Goal: Task Accomplishment & Management: Complete application form

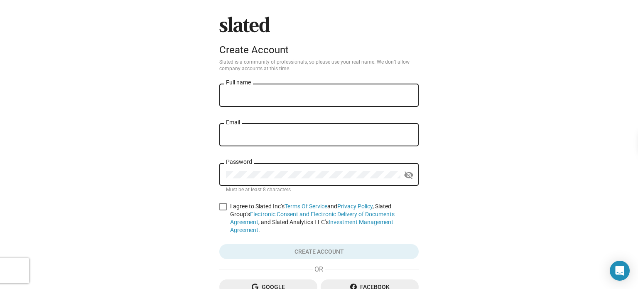
click at [243, 95] on input "Full name" at bounding box center [319, 95] width 186 height 7
type input "Grey [PERSON_NAME]"
type input "[EMAIL_ADDRESS][DOMAIN_NAME]"
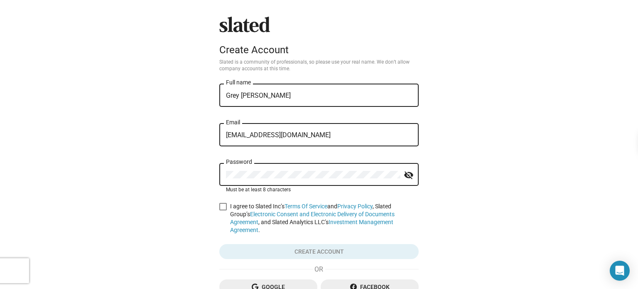
click at [346, 172] on div "Password" at bounding box center [313, 173] width 174 height 25
click at [404, 171] on mat-icon "visibility_off" at bounding box center [409, 175] width 10 height 13
click at [404, 171] on mat-icon "visibility" at bounding box center [409, 175] width 10 height 13
click at [220, 208] on span at bounding box center [222, 206] width 7 height 7
click at [223, 210] on input "I agree to Slated Inc’s Terms Of Service and Privacy Policy , Slated Group’s El…" at bounding box center [223, 210] width 0 height 0
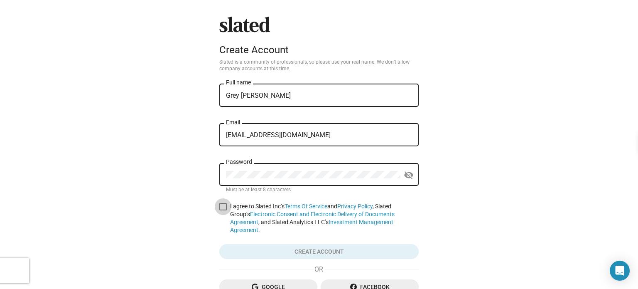
checkbox input "true"
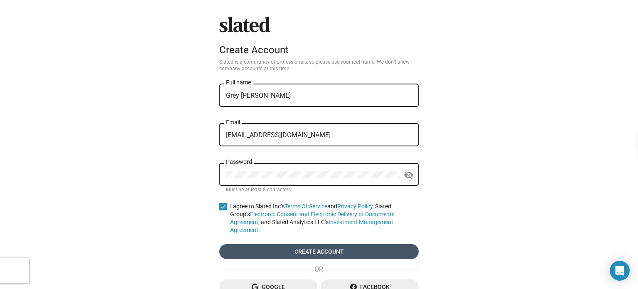
click at [296, 246] on span "Create account" at bounding box center [319, 251] width 186 height 15
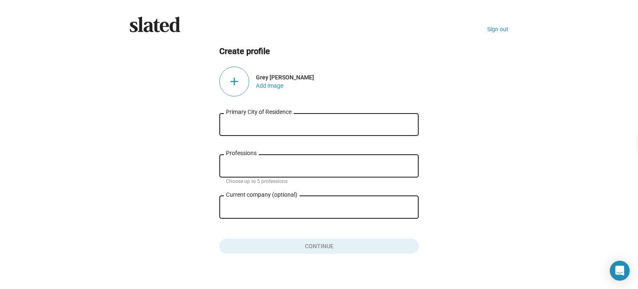
click at [221, 84] on div "add" at bounding box center [234, 81] width 30 height 30
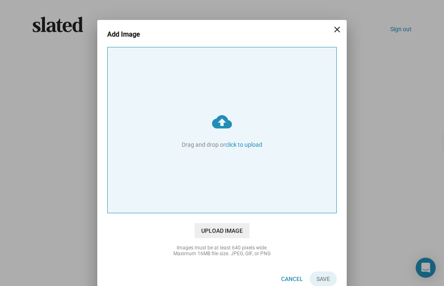
type input "C:\fakepath\GWP social media pfp.jpg"
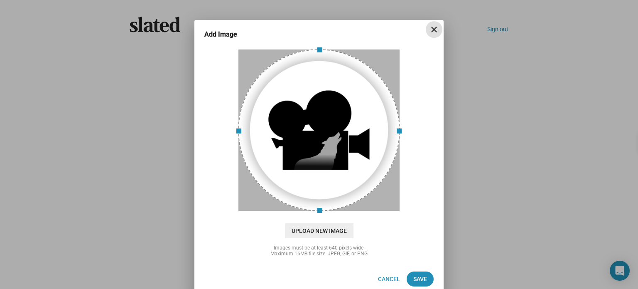
drag, startPoint x: 291, startPoint y: 154, endPoint x: 277, endPoint y: 134, distance: 24.1
click at [277, 134] on div at bounding box center [319, 130] width 162 height 162
click at [320, 234] on span "Upload New Image" at bounding box center [319, 230] width 69 height 15
click at [320, 213] on input "cloud_upload Drag and drop or click to upload" at bounding box center [319, 129] width 228 height 165
click at [413, 275] on span "Save" at bounding box center [420, 278] width 14 height 15
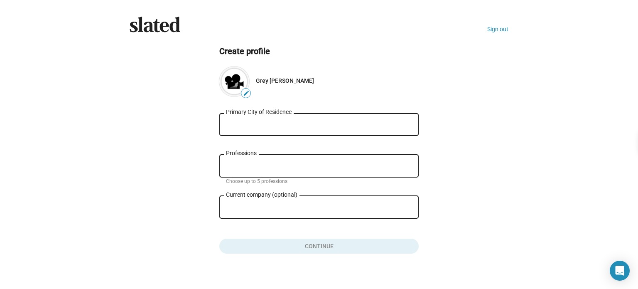
click at [356, 280] on div "Slated Sign out Create profile edit Grey [PERSON_NAME] Primary City of Residenc…" at bounding box center [319, 149] width 638 height 298
click at [236, 120] on div "Primary City of Residence" at bounding box center [319, 123] width 186 height 25
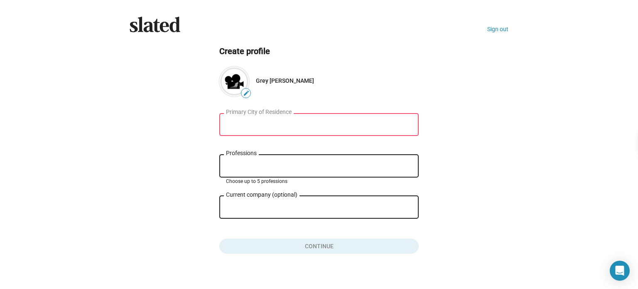
click at [233, 169] on input "Professions" at bounding box center [321, 165] width 186 height 7
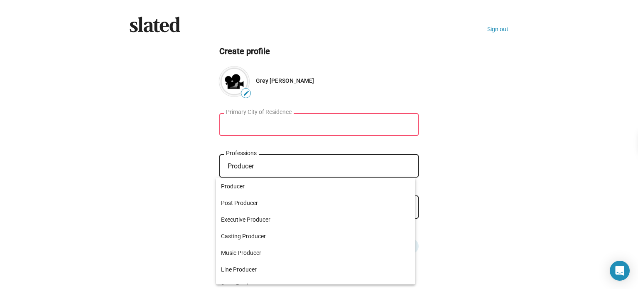
type input "Producer"
click at [230, 123] on input "Primary City of Residence" at bounding box center [319, 124] width 186 height 7
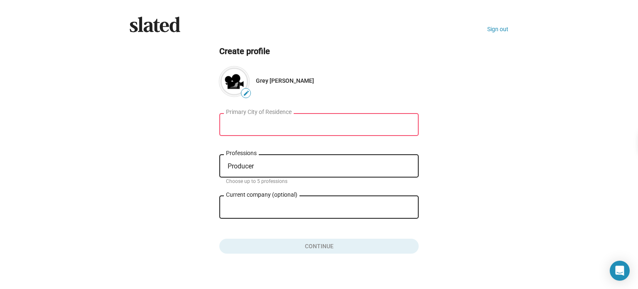
click at [261, 174] on div "Producer Professions" at bounding box center [319, 165] width 186 height 25
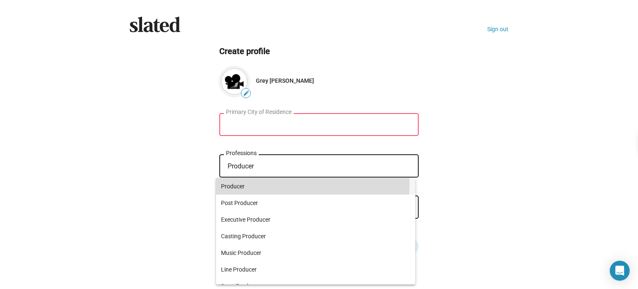
click at [251, 182] on span "Producer" at bounding box center [315, 186] width 189 height 17
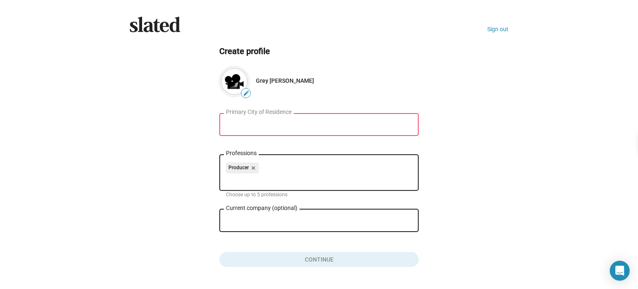
click at [239, 124] on input "Primary City of Residence" at bounding box center [319, 124] width 186 height 7
type input "I"
type input "s"
click at [239, 124] on input "Shaare Hesed" at bounding box center [319, 124] width 186 height 7
click at [239, 124] on input "[PERSON_NAME]" at bounding box center [319, 124] width 186 height 7
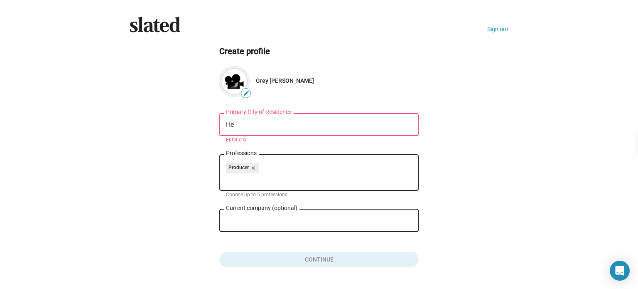
type input "H"
click at [265, 126] on input "Primary City of Residence" at bounding box center [319, 124] width 186 height 7
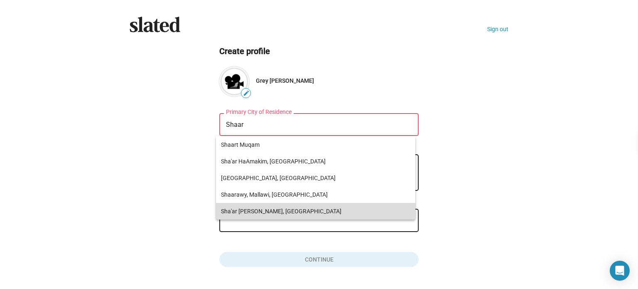
click at [268, 210] on span "Sha'ar [PERSON_NAME], [GEOGRAPHIC_DATA]" at bounding box center [315, 211] width 189 height 17
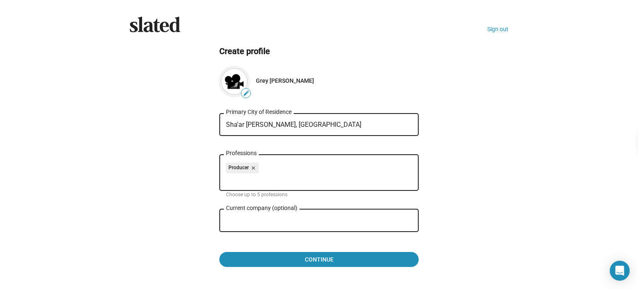
click at [241, 127] on input "Sha'ar [PERSON_NAME], [GEOGRAPHIC_DATA]" at bounding box center [319, 124] width 186 height 7
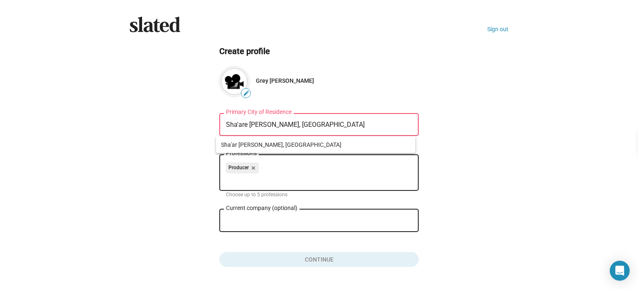
click at [226, 126] on input "Sha'are [PERSON_NAME], [GEOGRAPHIC_DATA]" at bounding box center [319, 124] width 186 height 7
click at [265, 125] on input "Sha'are [PERSON_NAME], [GEOGRAPHIC_DATA]" at bounding box center [319, 124] width 186 height 7
click at [219, 125] on div "[GEOGRAPHIC_DATA], [DEMOGRAPHIC_DATA][GEOGRAPHIC_DATA]" at bounding box center [318, 123] width 199 height 25
type input ","
click at [256, 124] on input "," at bounding box center [319, 124] width 186 height 7
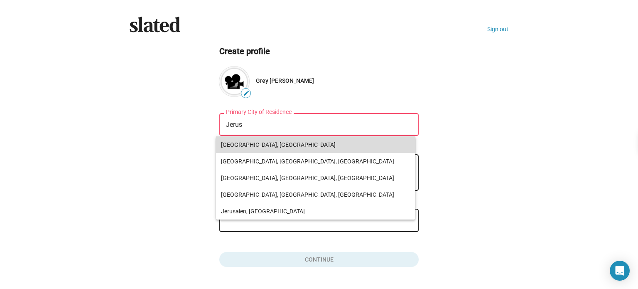
click at [254, 142] on span "[GEOGRAPHIC_DATA], [GEOGRAPHIC_DATA]" at bounding box center [315, 144] width 189 height 17
type input "[GEOGRAPHIC_DATA], [GEOGRAPHIC_DATA]"
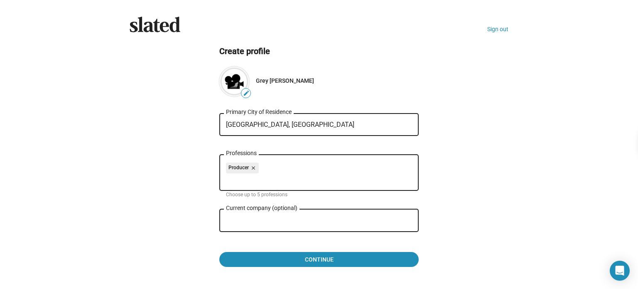
click at [262, 224] on input "Current company (optional)" at bounding box center [313, 220] width 174 height 7
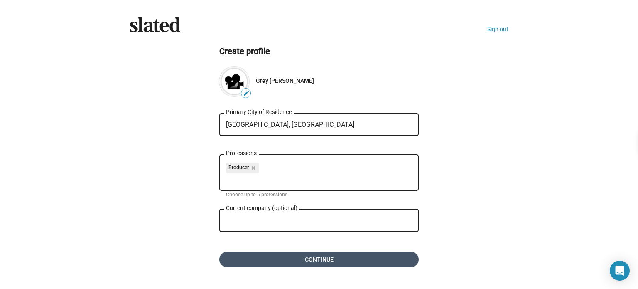
click at [290, 262] on span "Continue" at bounding box center [319, 259] width 186 height 15
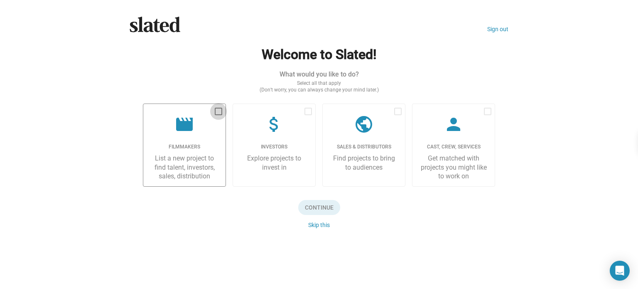
click at [218, 114] on span at bounding box center [218, 111] width 7 height 7
click at [218, 115] on input "checkbox" at bounding box center [218, 115] width 0 height 0
checkbox input "true"
click at [305, 111] on span at bounding box center [308, 111] width 7 height 7
click at [308, 115] on input "checkbox" at bounding box center [308, 115] width 0 height 0
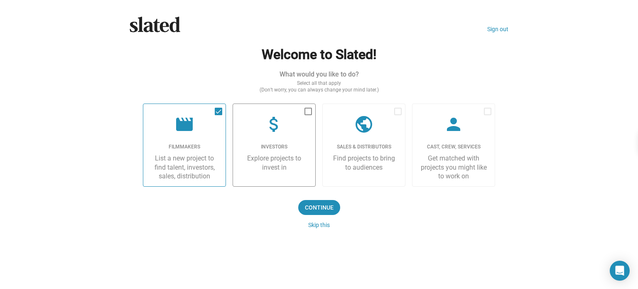
checkbox input "true"
click at [393, 115] on div "public" at bounding box center [363, 124] width 69 height 21
click at [398, 115] on input "checkbox" at bounding box center [398, 115] width 0 height 0
checkbox input "true"
click at [470, 118] on div "person" at bounding box center [453, 124] width 69 height 21
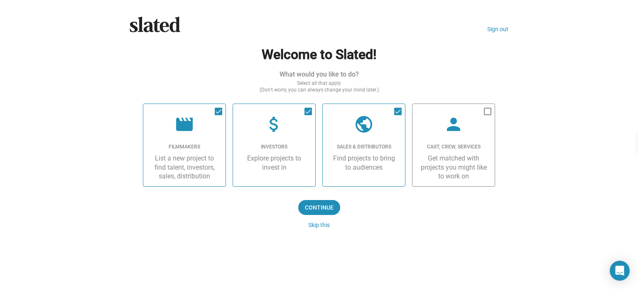
click at [487, 115] on input "checkbox" at bounding box center [487, 115] width 0 height 0
checkbox input "true"
click at [320, 204] on span "Continue" at bounding box center [319, 207] width 42 height 15
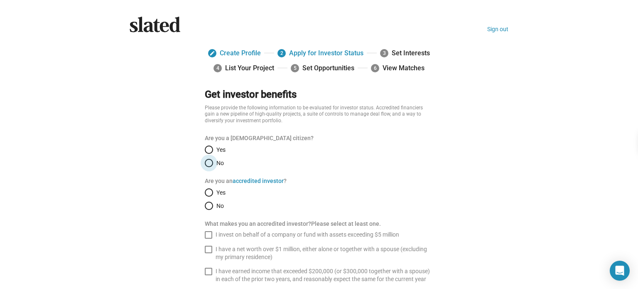
click at [205, 161] on span "Select an option" at bounding box center [209, 163] width 8 height 8
click at [205, 161] on input "No" at bounding box center [209, 163] width 8 height 8
radio input "true"
click at [205, 204] on span "Select an option" at bounding box center [209, 205] width 8 height 8
click at [205, 204] on input "No" at bounding box center [209, 205] width 8 height 8
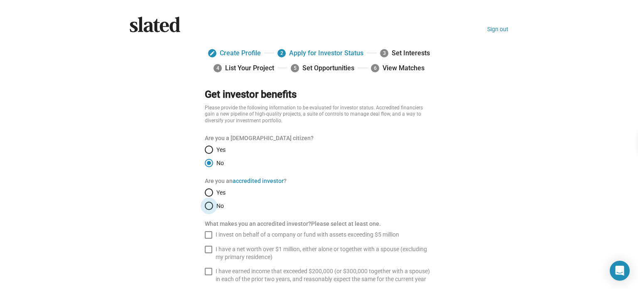
radio input "true"
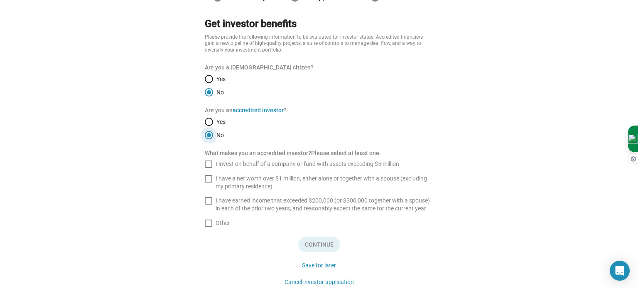
scroll to position [116, 0]
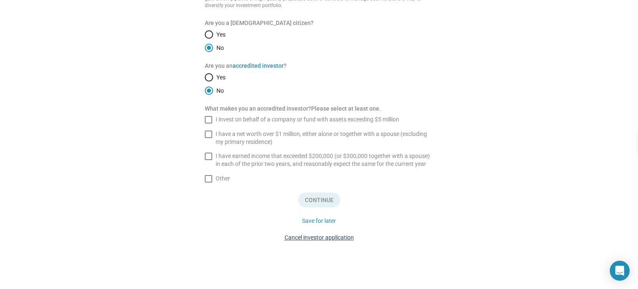
click at [310, 240] on button "Cancel investor application" at bounding box center [319, 237] width 76 height 13
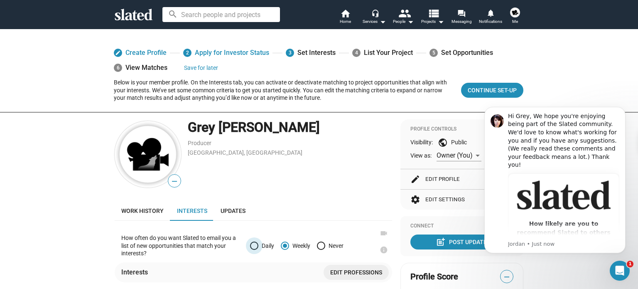
click at [258, 246] on span "Daily" at bounding box center [266, 245] width 16 height 7
click at [256, 246] on input "Daily" at bounding box center [254, 245] width 8 height 8
radio input "true"
click at [626, 111] on button "Dismiss notification" at bounding box center [623, 109] width 11 height 11
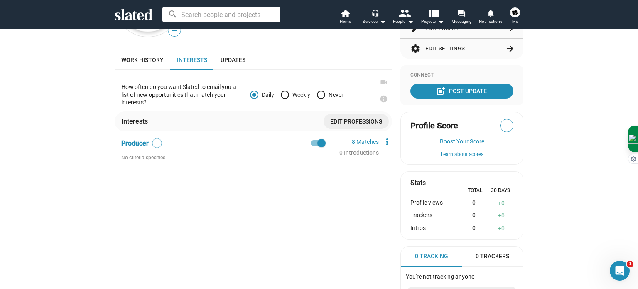
scroll to position [146, 0]
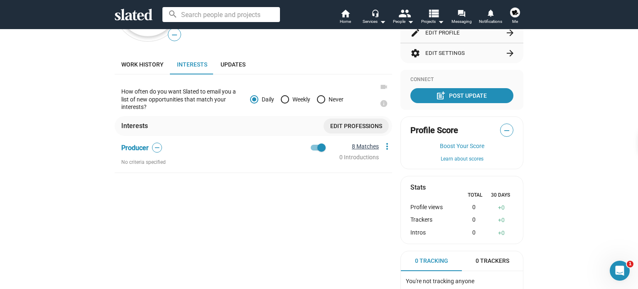
click at [361, 143] on link "8 Matches" at bounding box center [365, 146] width 27 height 7
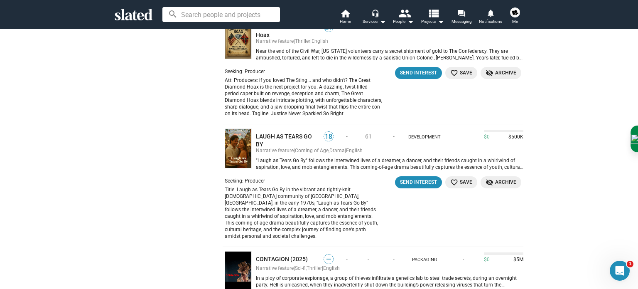
scroll to position [481, 0]
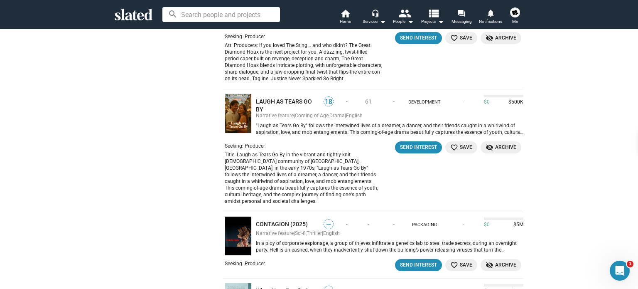
click at [239, 108] on img at bounding box center [238, 112] width 27 height 39
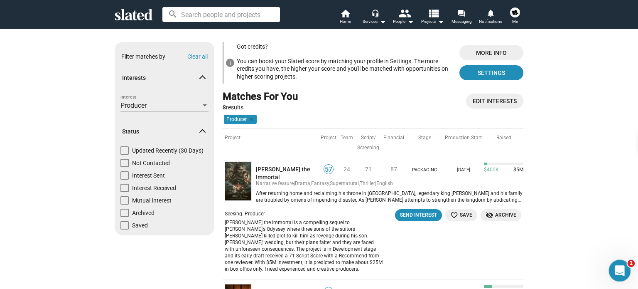
click at [609, 273] on div "Open Intercom Messenger" at bounding box center [618, 268] width 27 height 27
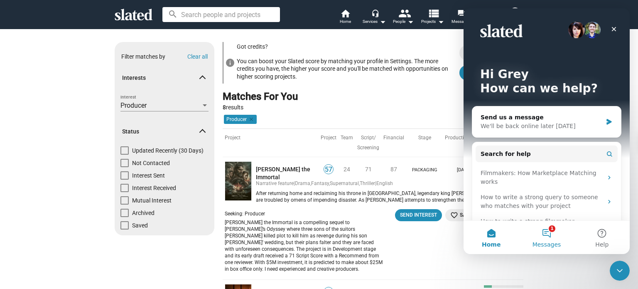
click at [544, 228] on button "1 Messages" at bounding box center [546, 237] width 55 height 33
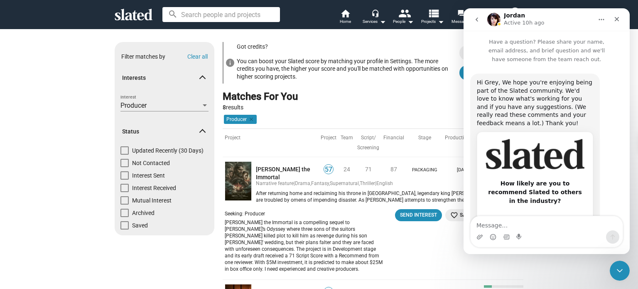
click at [480, 16] on button "go back" at bounding box center [477, 20] width 16 height 16
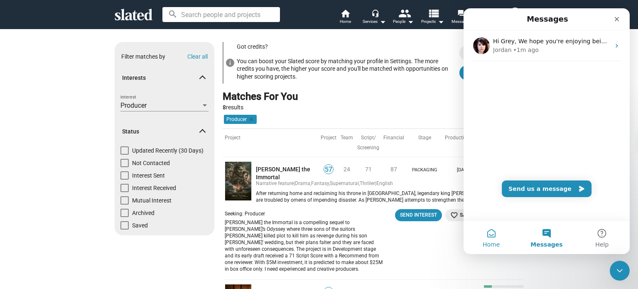
click at [483, 247] on button "Home" at bounding box center [491, 237] width 55 height 33
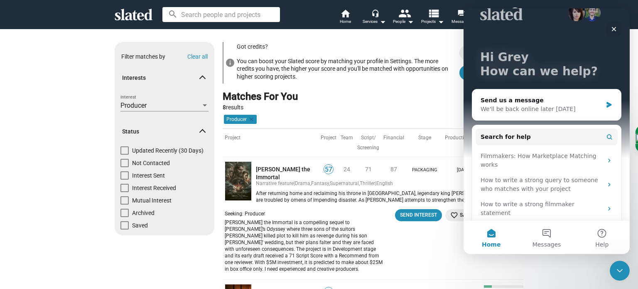
scroll to position [32, 0]
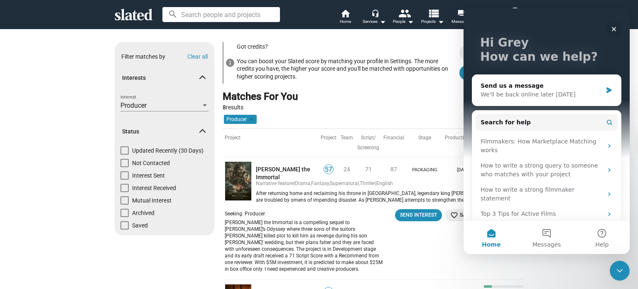
click at [612, 26] on icon "Close" at bounding box center [614, 29] width 7 height 7
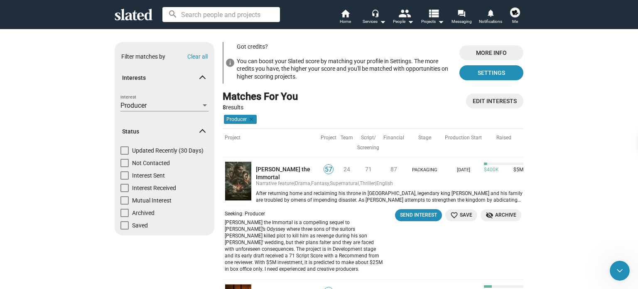
scroll to position [0, 0]
